Goal: Check status: Check status

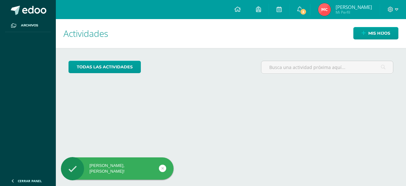
click at [331, 9] on img at bounding box center [324, 9] width 13 height 13
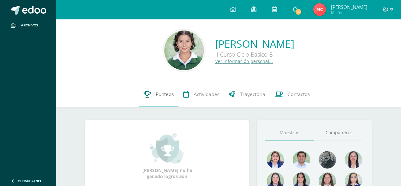
click at [161, 92] on span "Punteos" at bounding box center [165, 94] width 18 height 7
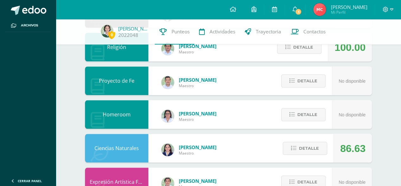
scroll to position [256, 0]
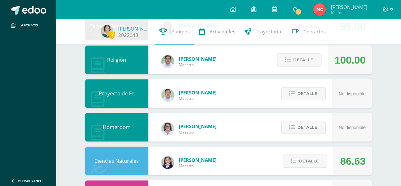
click at [326, 6] on img at bounding box center [320, 9] width 13 height 13
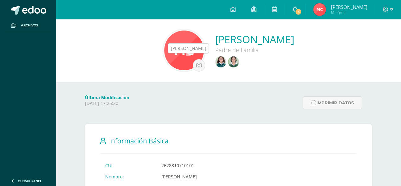
click at [215, 63] on img at bounding box center [220, 61] width 11 height 11
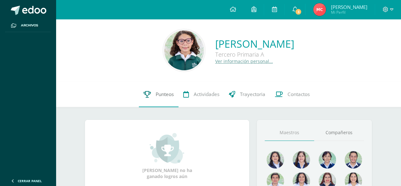
click at [161, 98] on link "Punteos" at bounding box center [159, 94] width 40 height 25
